Goal: Transaction & Acquisition: Purchase product/service

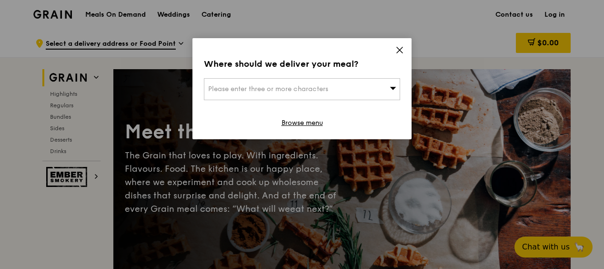
click at [402, 50] on icon at bounding box center [399, 50] width 9 height 9
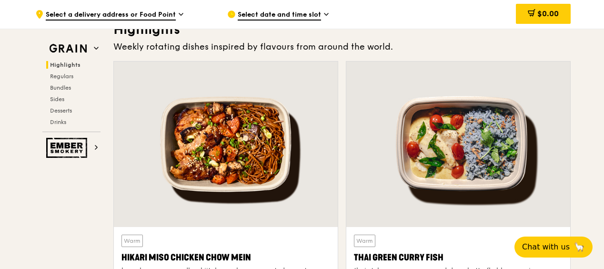
scroll to position [333, 0]
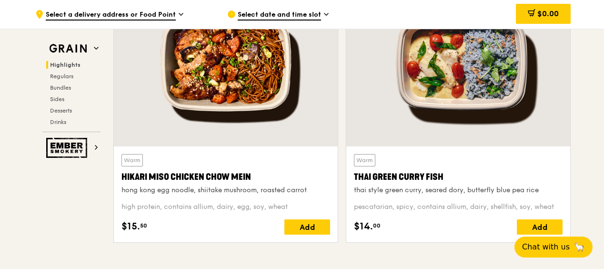
scroll to position [381, 0]
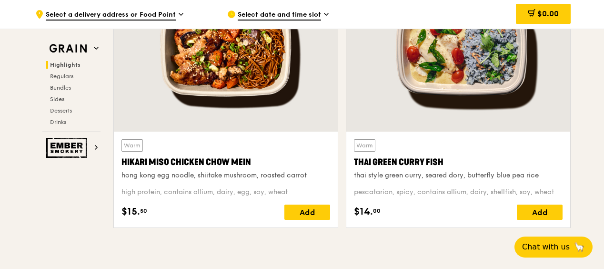
click at [244, 116] on div at bounding box center [226, 48] width 224 height 165
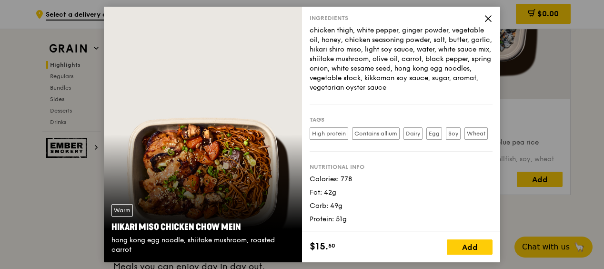
scroll to position [429, 0]
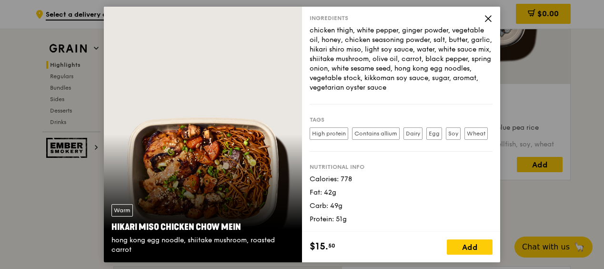
click at [491, 19] on icon at bounding box center [488, 18] width 9 height 9
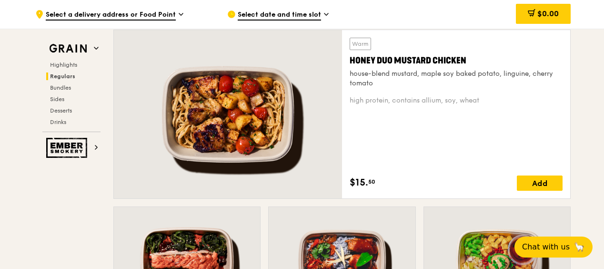
scroll to position [667, 0]
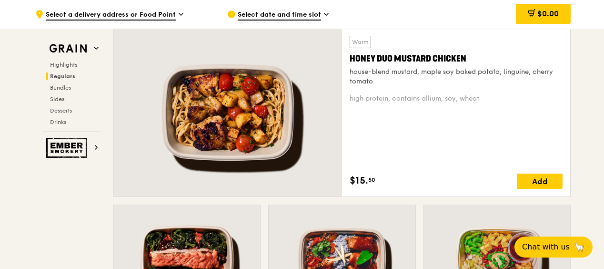
click at [293, 111] on div at bounding box center [228, 112] width 228 height 168
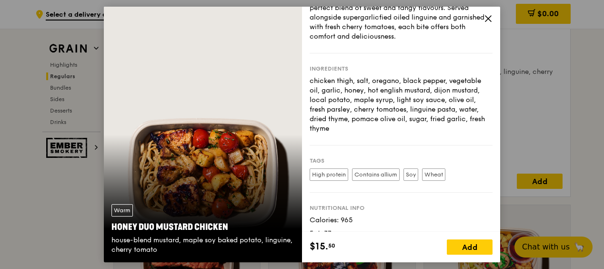
scroll to position [94, 0]
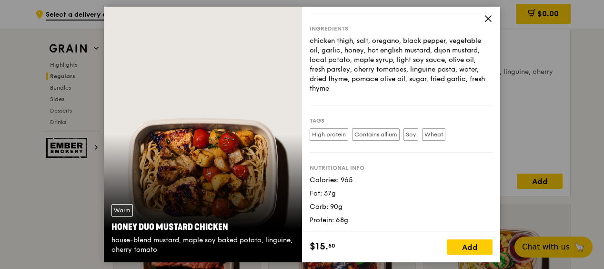
click at [485, 20] on icon at bounding box center [488, 18] width 9 height 9
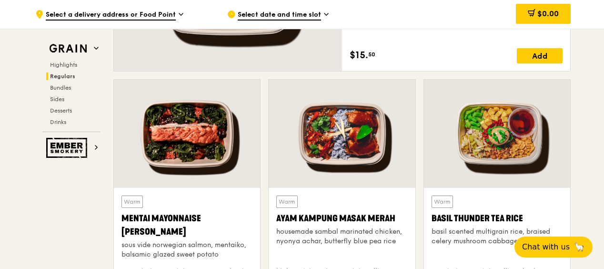
scroll to position [810, 0]
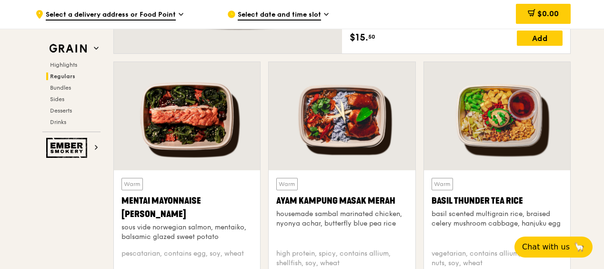
click at [236, 125] on div at bounding box center [187, 116] width 146 height 108
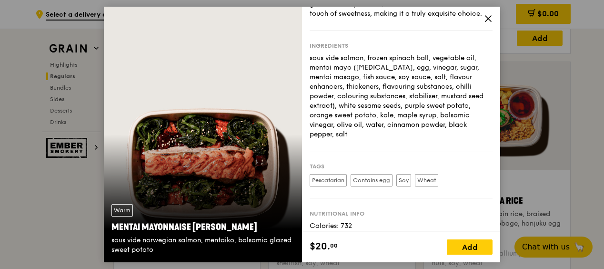
scroll to position [132, 0]
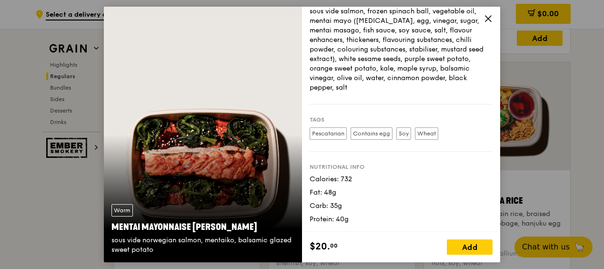
click at [490, 19] on icon at bounding box center [488, 18] width 9 height 9
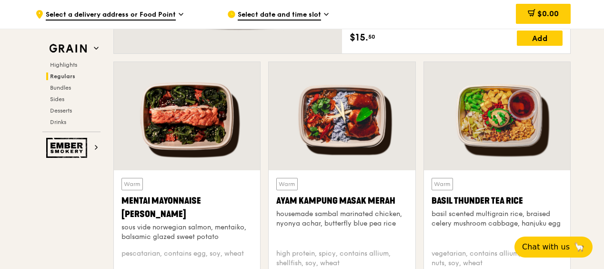
click at [330, 127] on div at bounding box center [342, 116] width 146 height 108
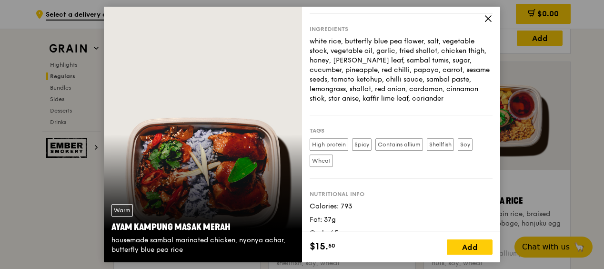
scroll to position [119, 0]
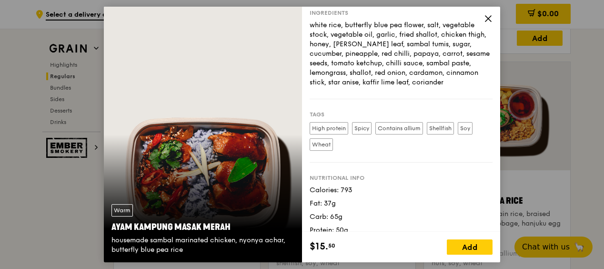
click at [487, 19] on icon at bounding box center [488, 18] width 9 height 9
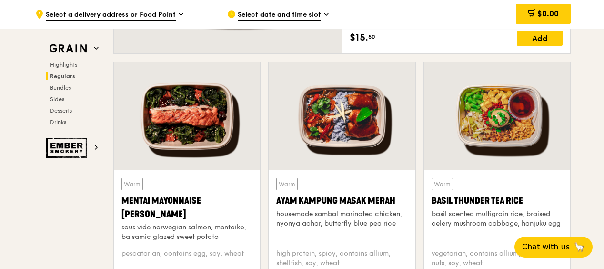
click at [504, 117] on div at bounding box center [497, 116] width 146 height 108
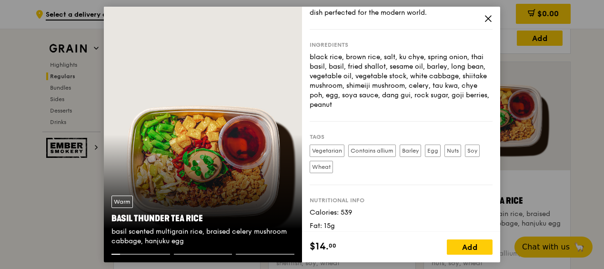
scroll to position [129, 0]
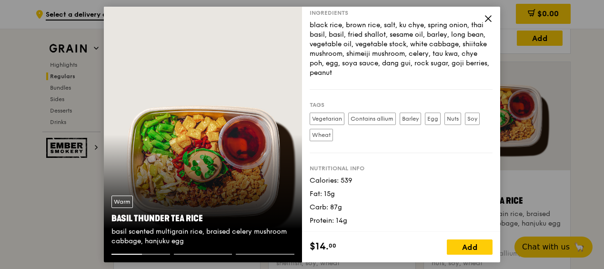
click at [486, 21] on icon at bounding box center [488, 18] width 9 height 9
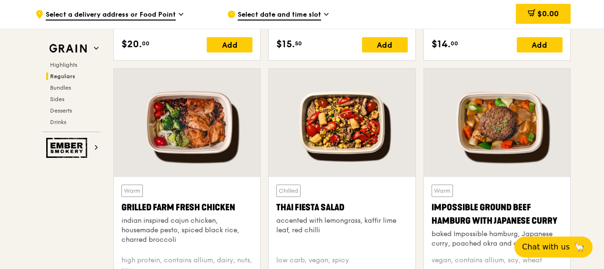
scroll to position [1096, 0]
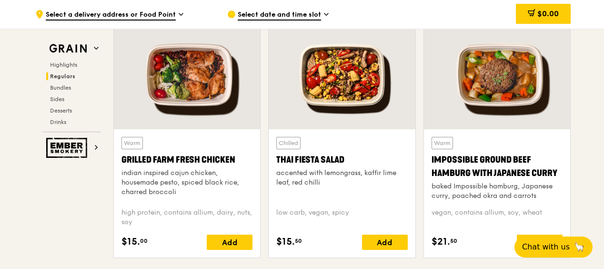
click at [203, 112] on div at bounding box center [187, 75] width 146 height 108
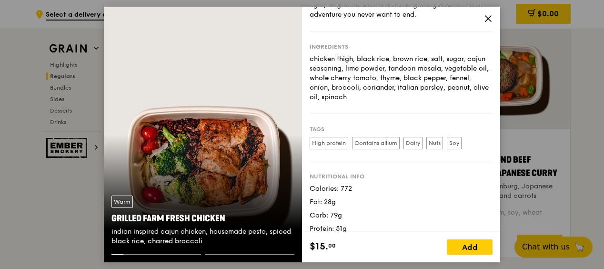
scroll to position [94, 0]
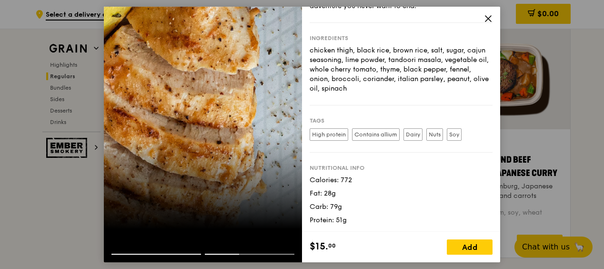
click at [486, 20] on icon at bounding box center [488, 19] width 6 height 6
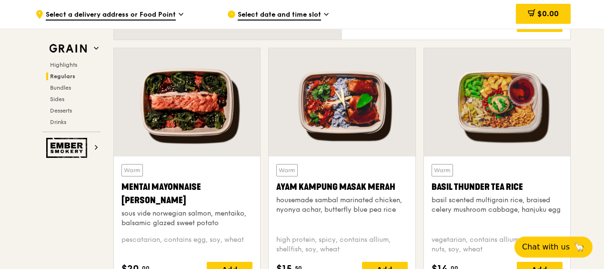
scroll to position [810, 0]
